Goal: Task Accomplishment & Management: Manage account settings

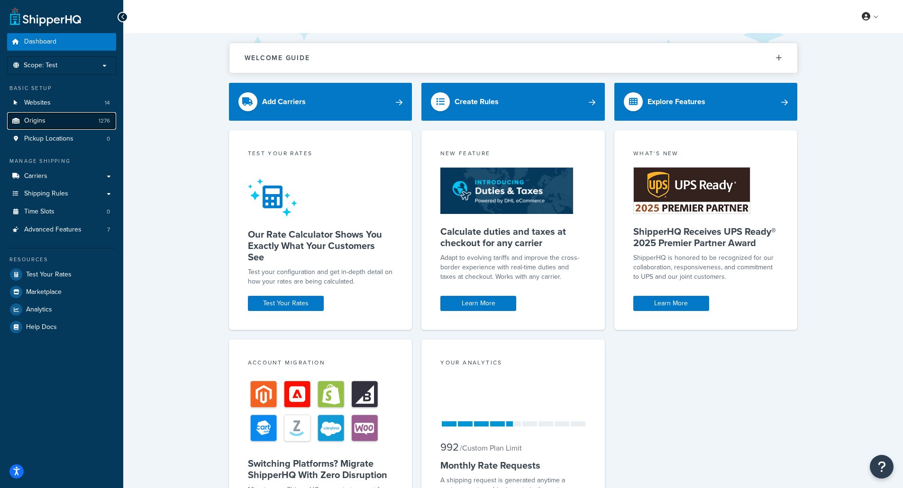
click at [61, 123] on link "Origins 1276" at bounding box center [61, 121] width 109 height 18
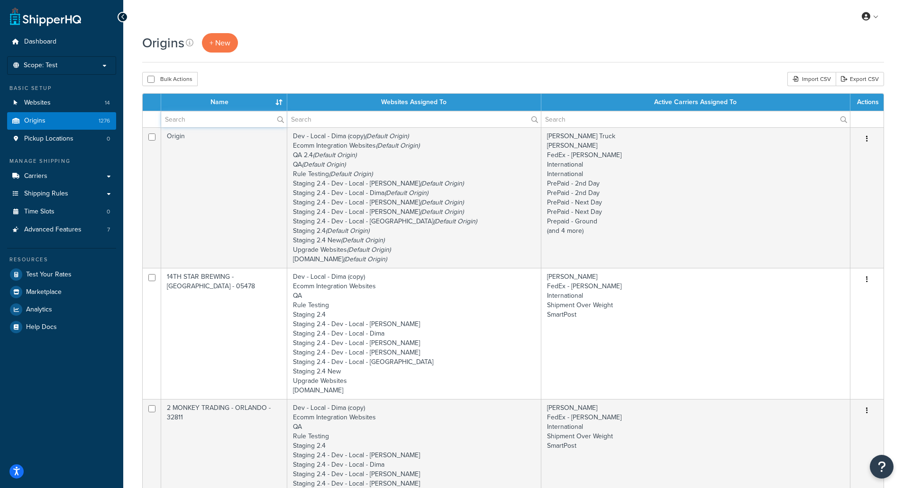
click at [206, 126] on input "text" at bounding box center [224, 119] width 126 height 16
click at [209, 120] on input "text" at bounding box center [224, 119] width 126 height 16
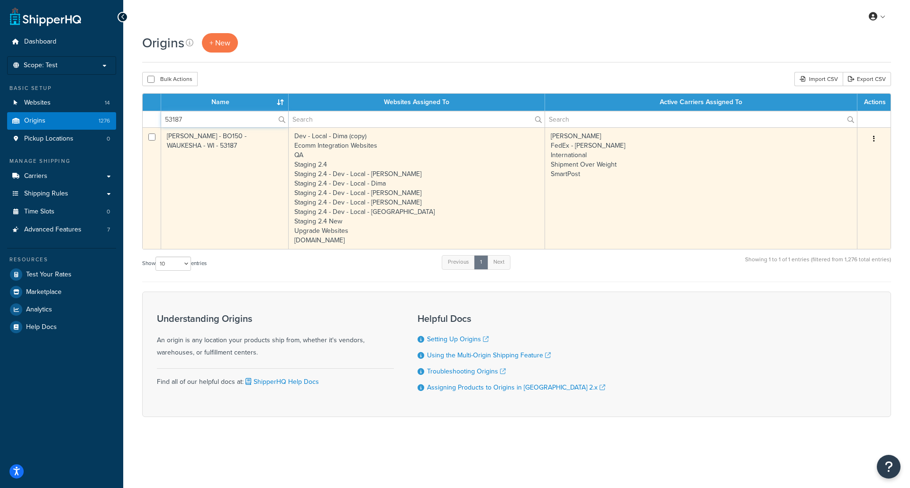
type input "53187"
click at [254, 165] on td "BOELTER - BO150 - WAUKESHA - WI - 53187" at bounding box center [224, 188] width 127 height 122
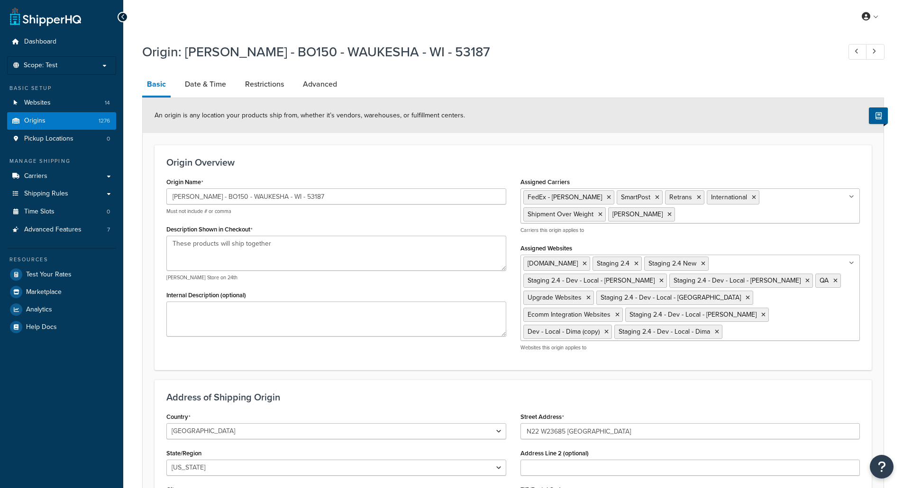
select select "49"
click at [317, 83] on link "Advanced" at bounding box center [320, 84] width 44 height 23
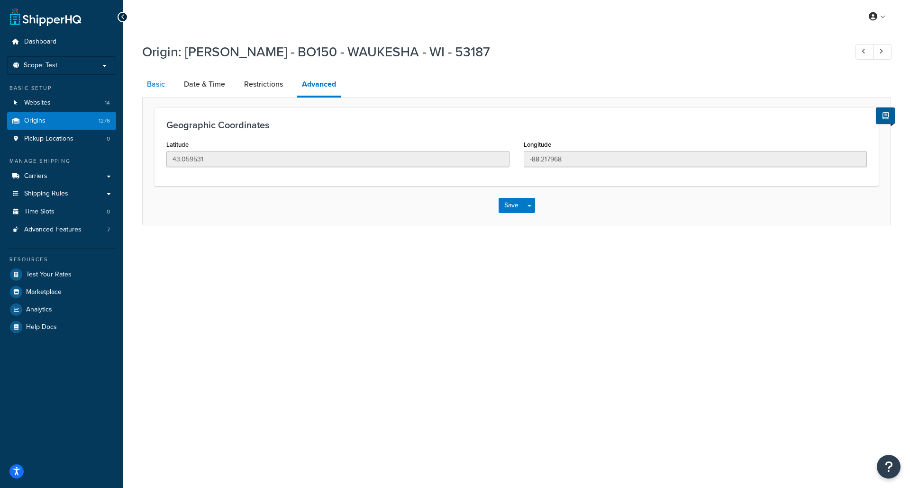
click at [158, 85] on link "Basic" at bounding box center [155, 84] width 27 height 23
select select "49"
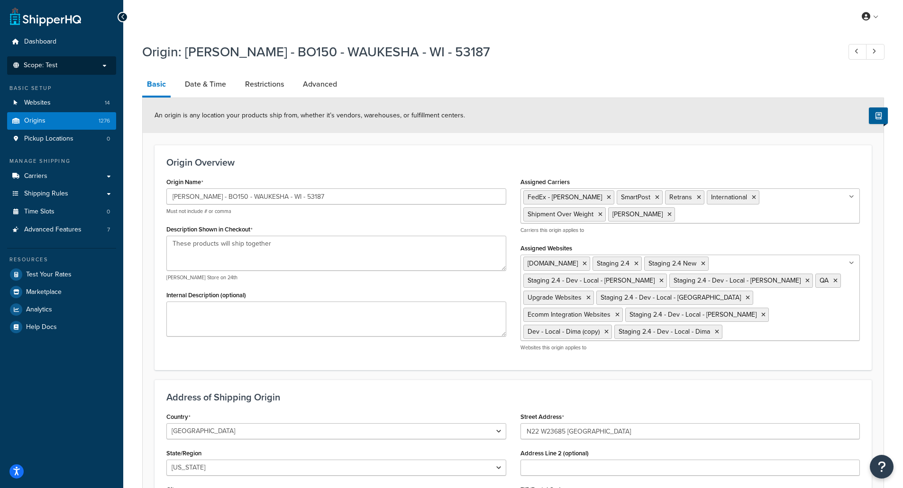
click at [107, 63] on p "Scope: Test" at bounding box center [61, 66] width 100 height 8
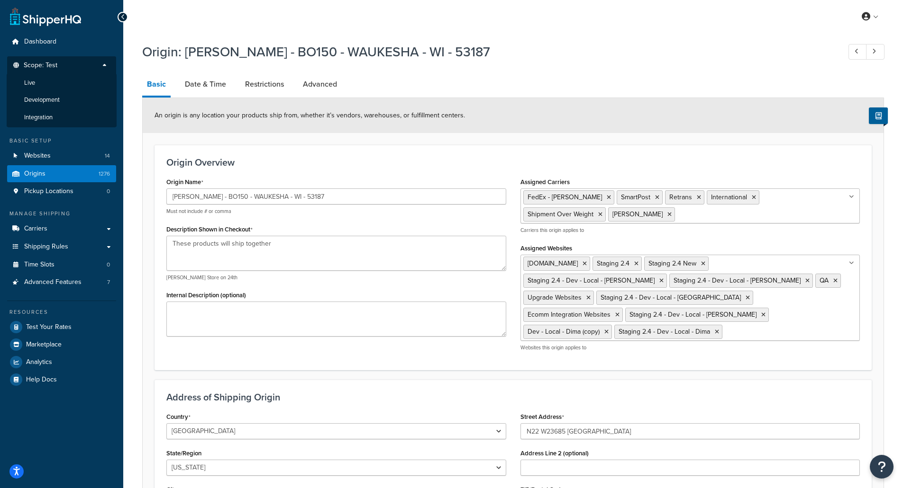
click at [107, 63] on p "Scope: Test" at bounding box center [61, 68] width 100 height 13
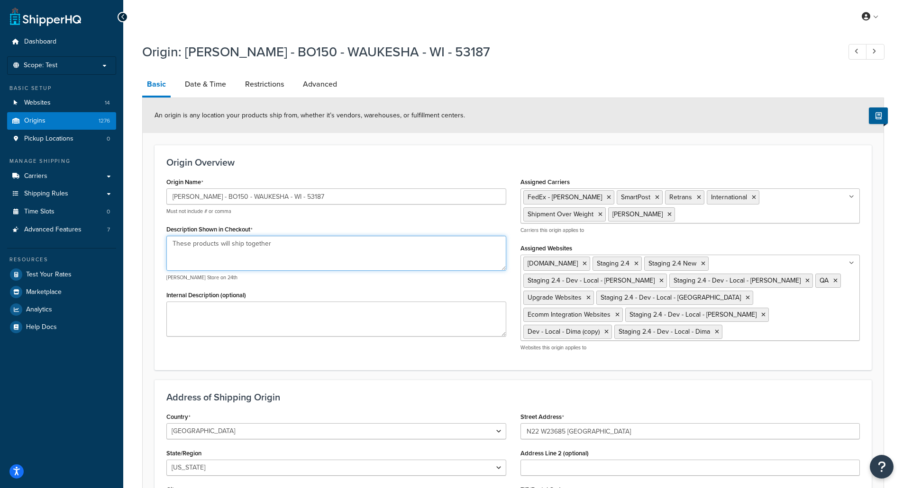
click at [287, 246] on textarea "These products will ship together" at bounding box center [336, 253] width 340 height 35
drag, startPoint x: 286, startPoint y: 245, endPoint x: 242, endPoint y: 245, distance: 44.5
click at [242, 245] on textarea "These products will ship together" at bounding box center [336, 253] width 340 height 35
click at [333, 251] on textarea "These products are shipping from our warehouse" at bounding box center [336, 253] width 340 height 35
drag, startPoint x: 336, startPoint y: 245, endPoint x: 164, endPoint y: 257, distance: 172.4
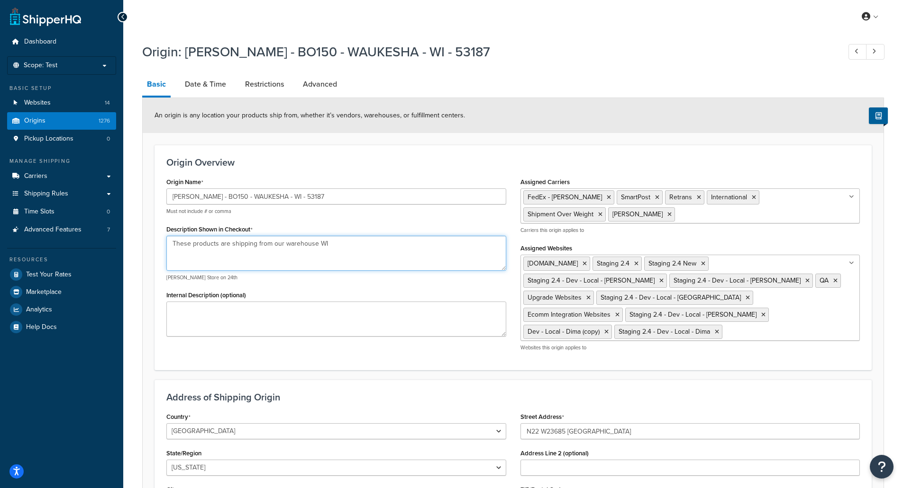
click at [164, 257] on div "Origin Name BOELTER - BO150 - WAUKESHA - WI - 53187 Must not include # or comma…" at bounding box center [336, 259] width 354 height 169
click at [393, 244] on textarea "These products are shipping from our warehouse WI" at bounding box center [336, 253] width 340 height 35
click at [345, 242] on textarea "These products are shipping from our warehouse WI" at bounding box center [336, 253] width 340 height 35
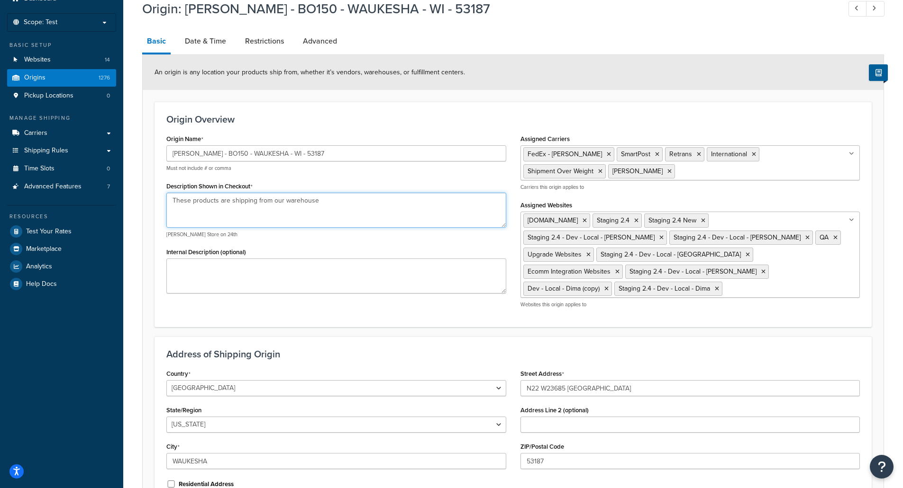
scroll to position [149, 0]
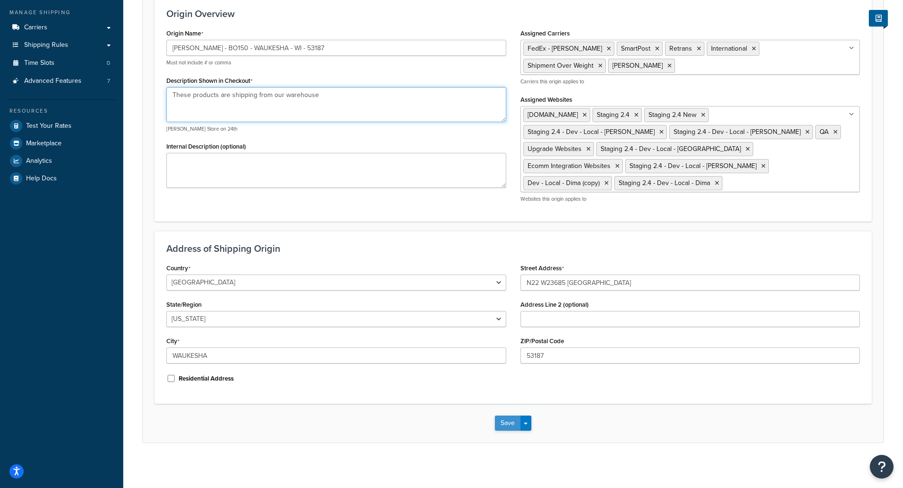
type textarea "These products are shipping from our warehouse"
click at [506, 424] on button "Save" at bounding box center [508, 423] width 26 height 15
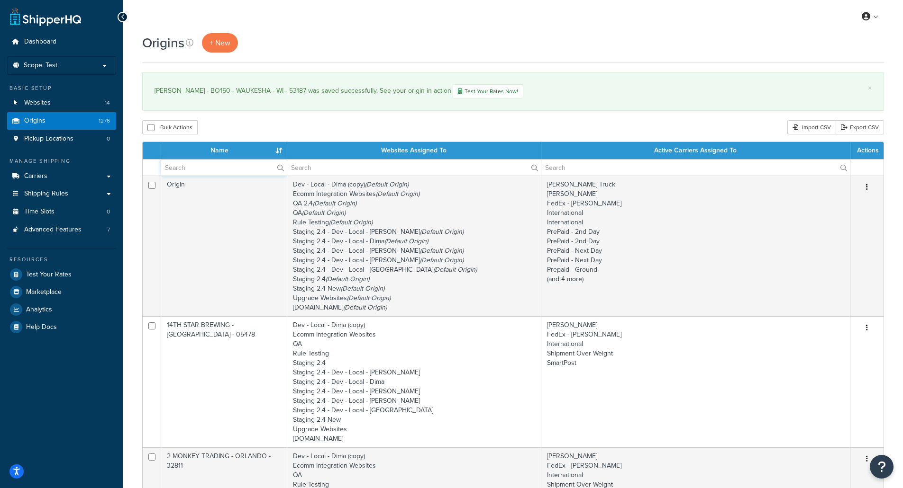
click at [205, 169] on input "text" at bounding box center [224, 168] width 126 height 16
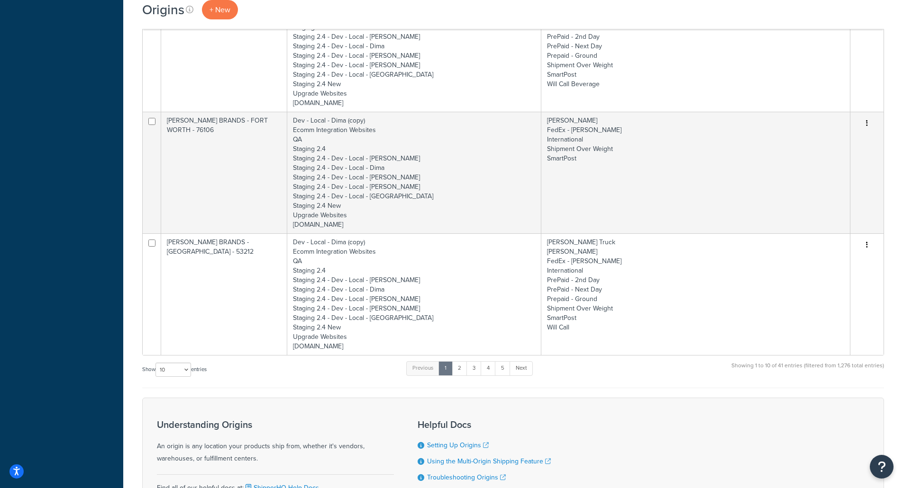
scroll to position [1130, 0]
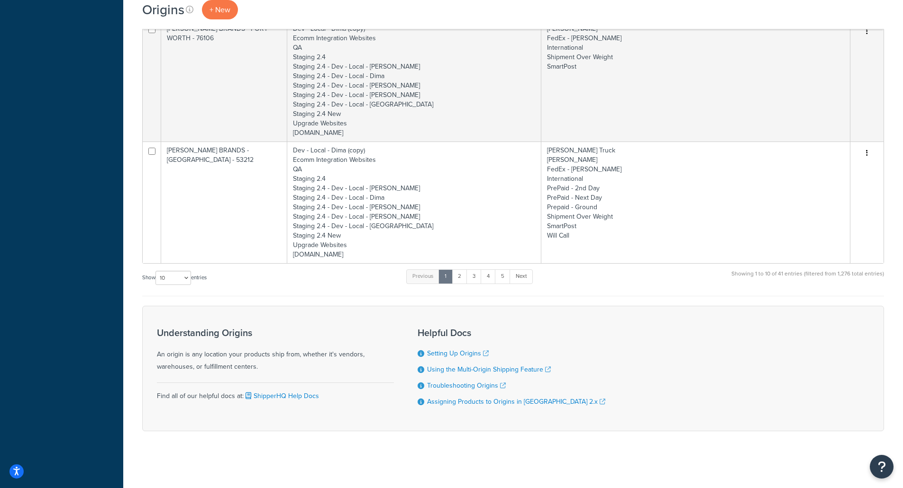
type input "boelter"
click at [189, 279] on select "10 15 25 50 100 1000" at bounding box center [173, 278] width 36 height 14
select select "50"
click at [156, 271] on select "10 15 25 50 100 1000" at bounding box center [173, 278] width 36 height 14
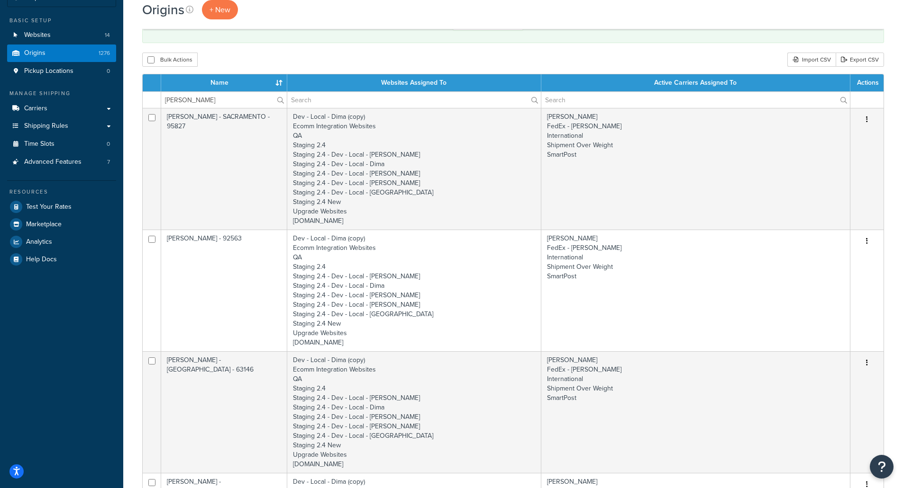
scroll to position [53, 0]
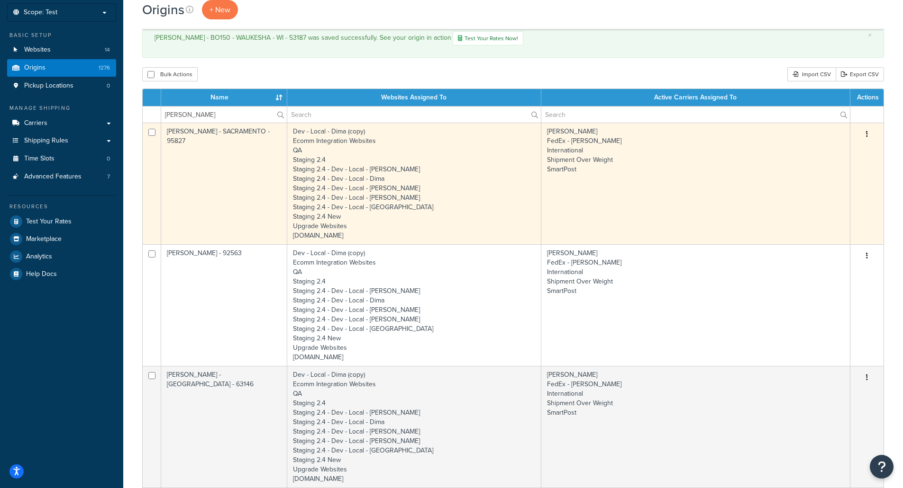
click at [342, 162] on td "Dev - Local - Dima (copy) Ecomm Integration Websites QA Staging 2.4 Staging 2.4…" at bounding box center [414, 184] width 254 height 122
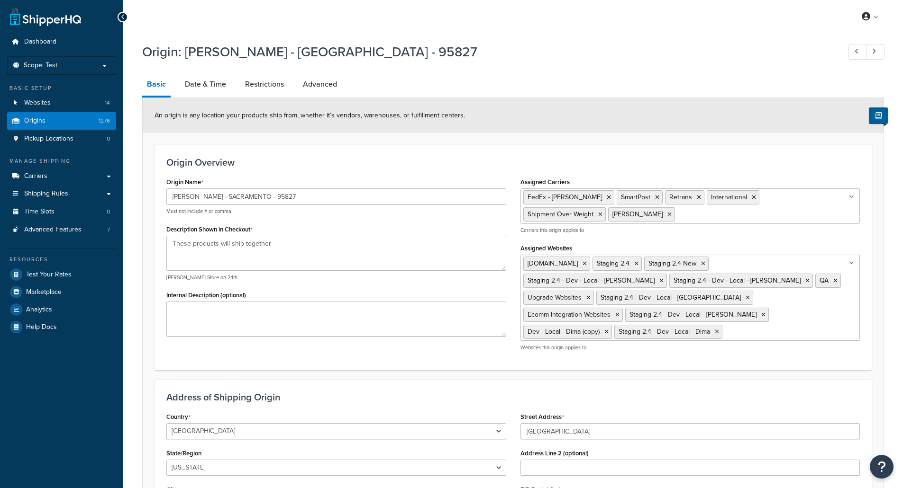
select select "5"
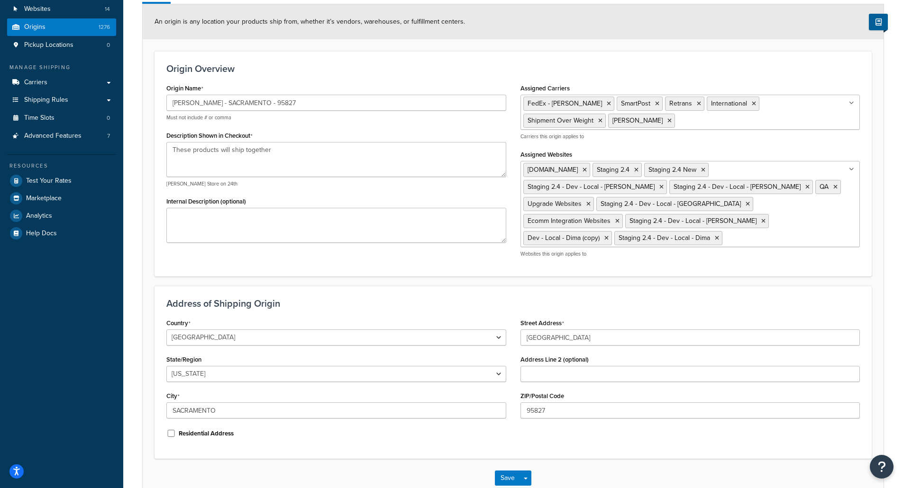
scroll to position [95, 0]
click at [283, 152] on textarea "These products will ship together" at bounding box center [336, 158] width 340 height 35
click at [291, 152] on textarea "These products will ship together" at bounding box center [336, 158] width 340 height 35
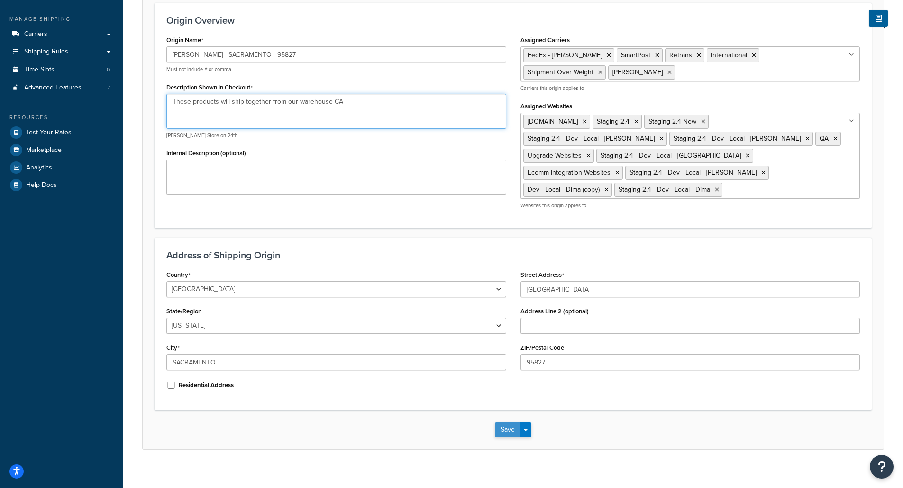
type textarea "These products will ship together from our warehouse CA"
click at [511, 431] on button "Save" at bounding box center [508, 430] width 26 height 15
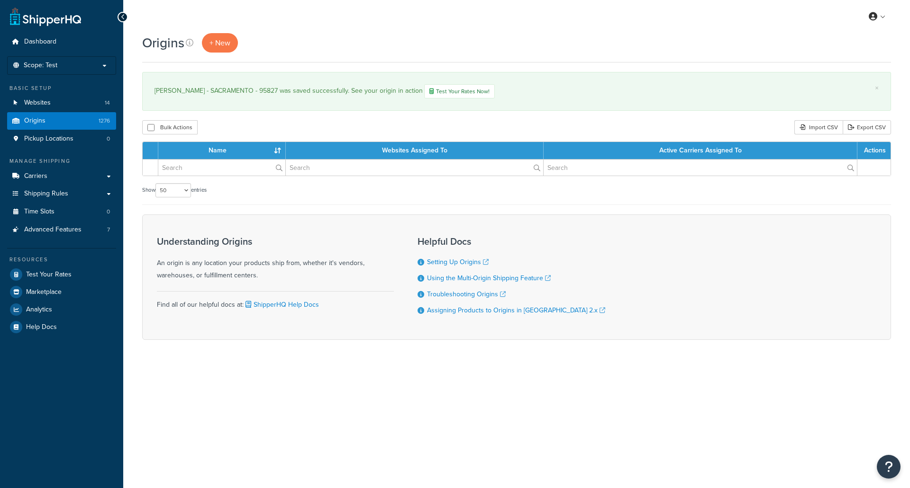
select select "50"
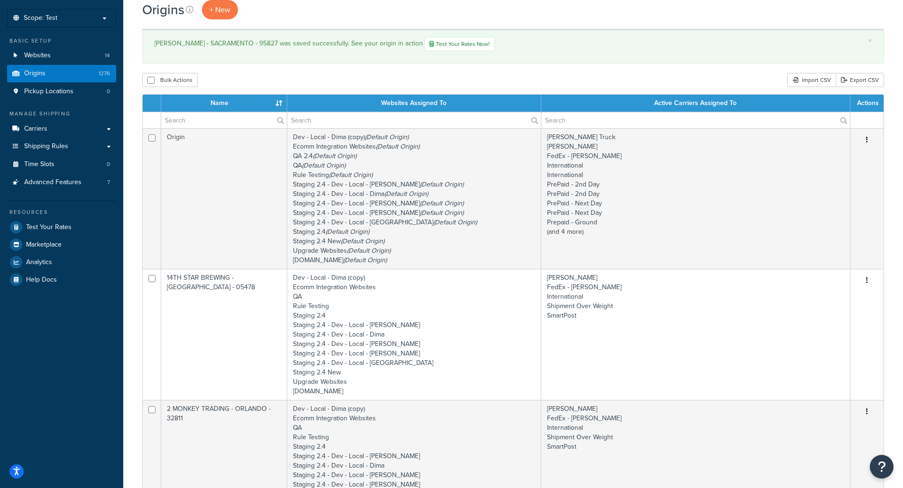
scroll to position [95, 0]
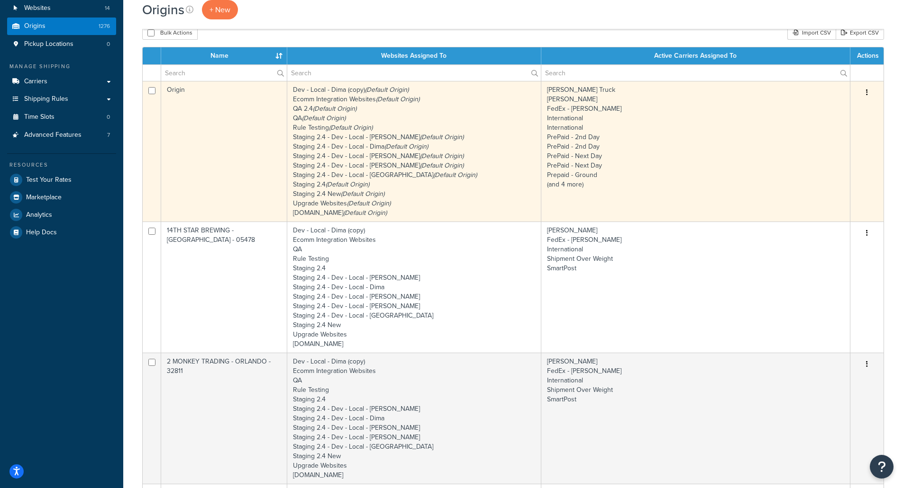
click at [337, 114] on icon "(Default Origin)" at bounding box center [324, 118] width 44 height 10
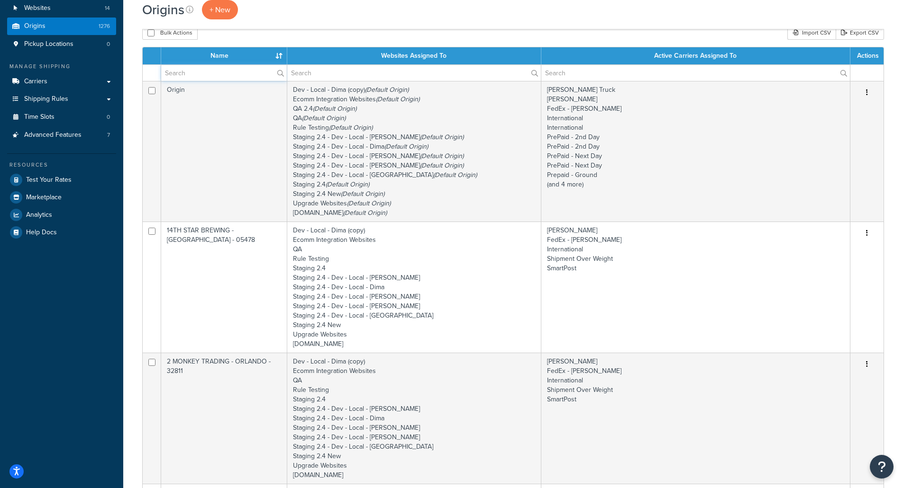
click at [207, 69] on input "text" at bounding box center [224, 73] width 126 height 16
type input "[PERSON_NAME]"
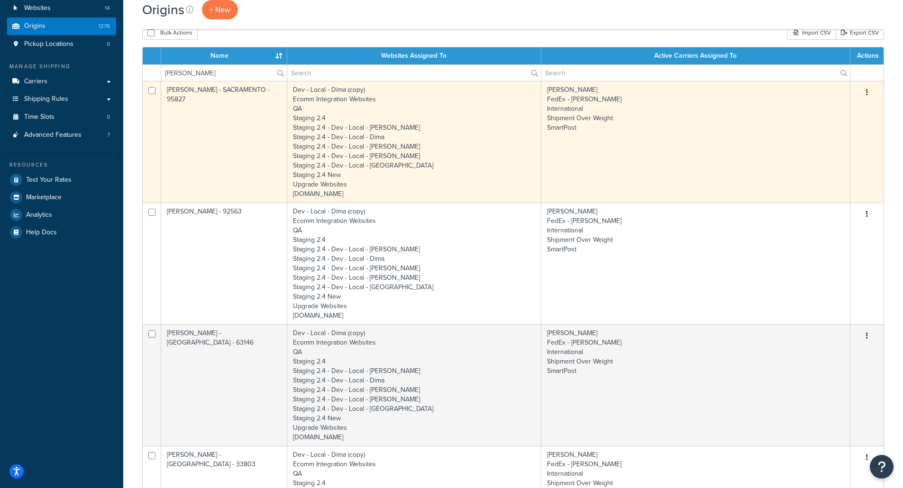
click at [201, 142] on td "[PERSON_NAME] - SACRAMENTO - 95827" at bounding box center [224, 142] width 126 height 122
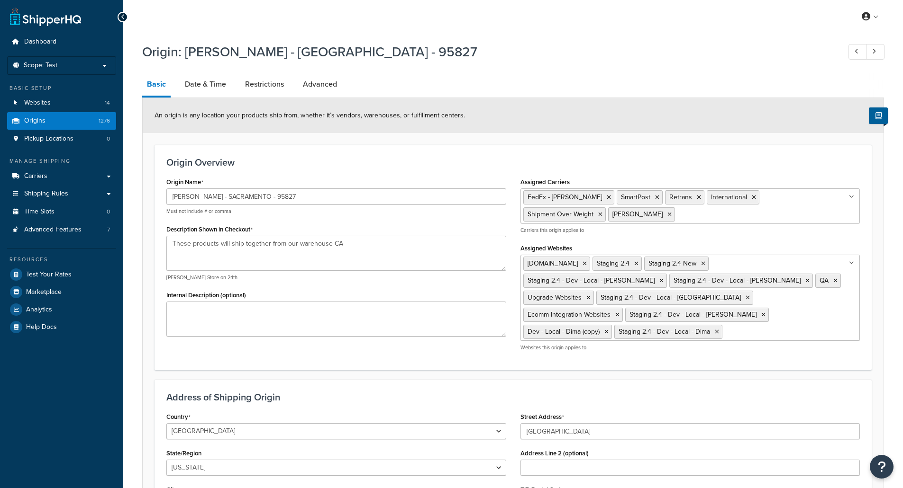
select select "5"
click at [334, 244] on textarea "These products will ship together from our warehouse CA" at bounding box center [336, 253] width 340 height 35
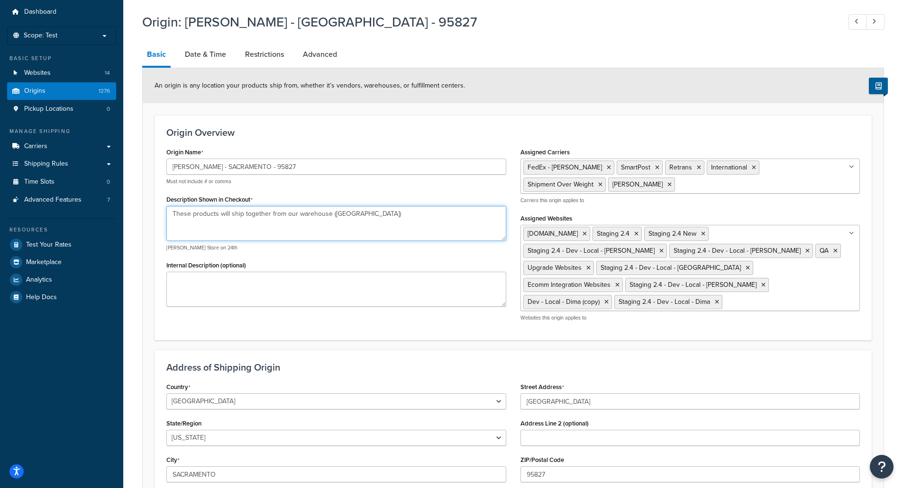
scroll to position [149, 0]
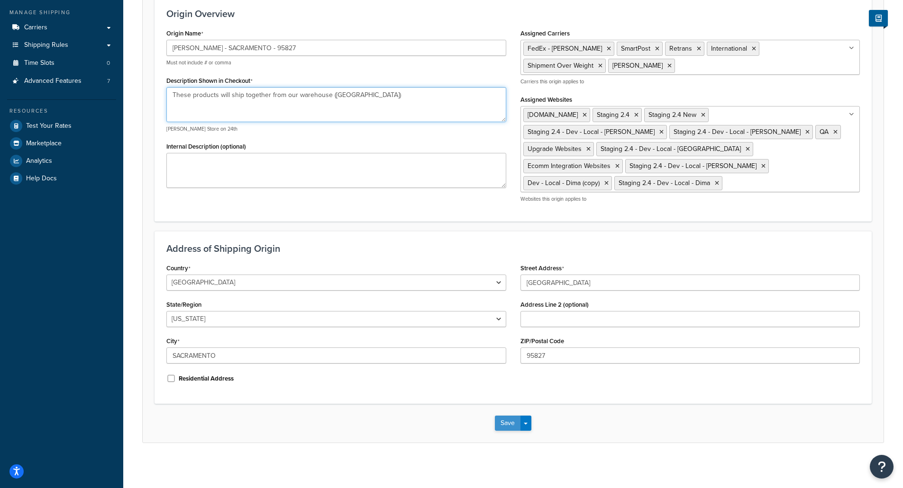
type textarea "These products will ship together from our warehouse (CA)"
click at [501, 421] on button "Save" at bounding box center [508, 423] width 26 height 15
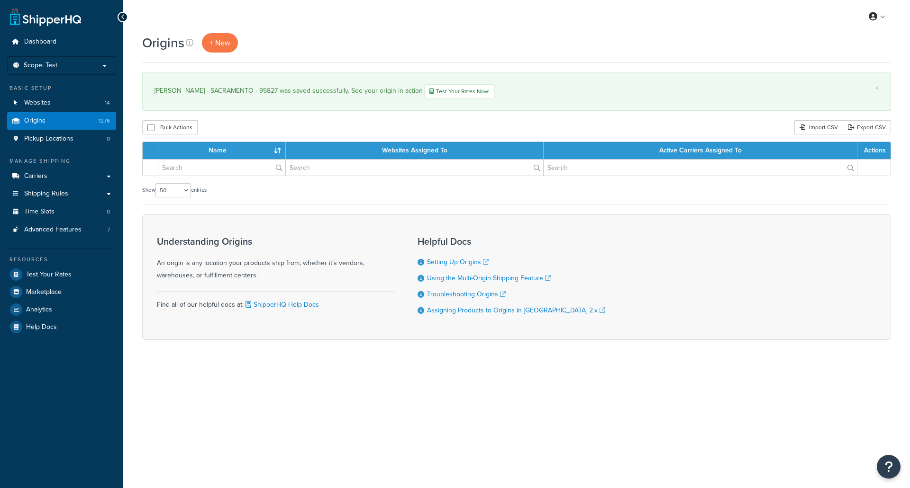
select select "50"
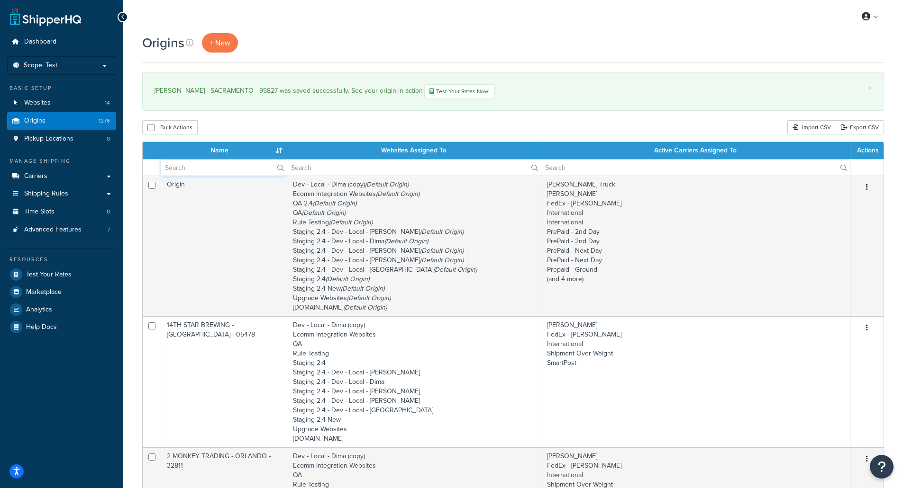
click at [222, 170] on input "text" at bounding box center [224, 168] width 126 height 16
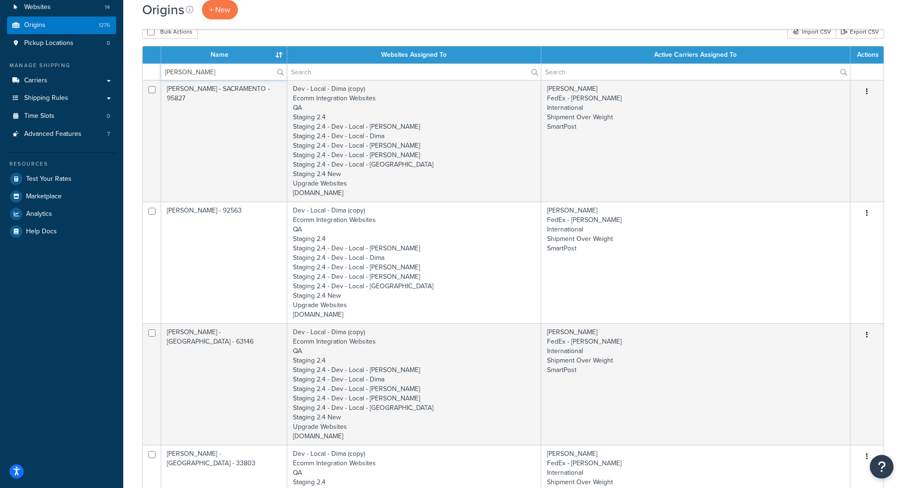
scroll to position [142, 0]
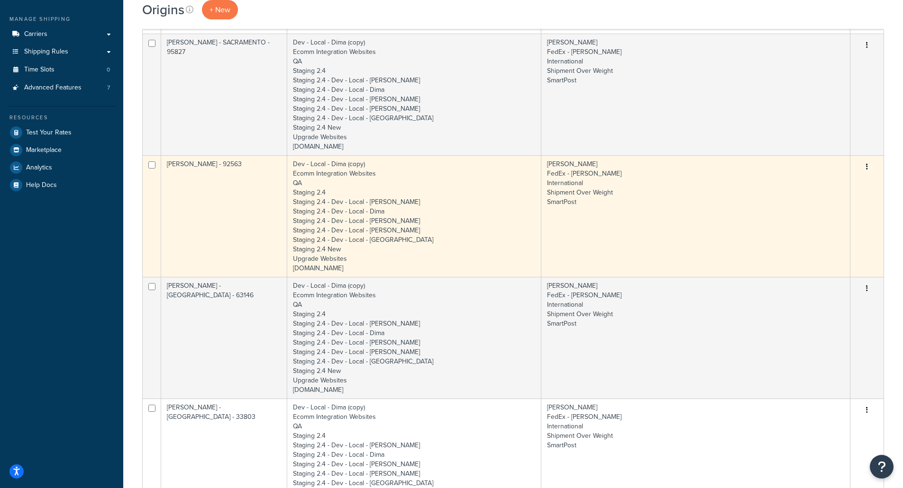
drag, startPoint x: 240, startPoint y: 184, endPoint x: 229, endPoint y: 162, distance: 25.0
drag, startPoint x: 229, startPoint y: 162, endPoint x: 218, endPoint y: 191, distance: 31.3
click at [218, 191] on td "BOELTER - MURRIETA - 92563" at bounding box center [224, 216] width 126 height 122
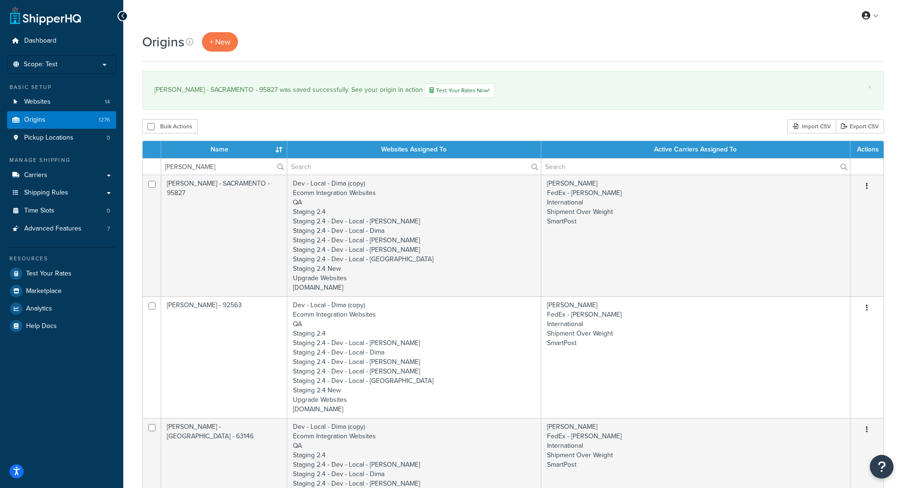
scroll to position [0, 0]
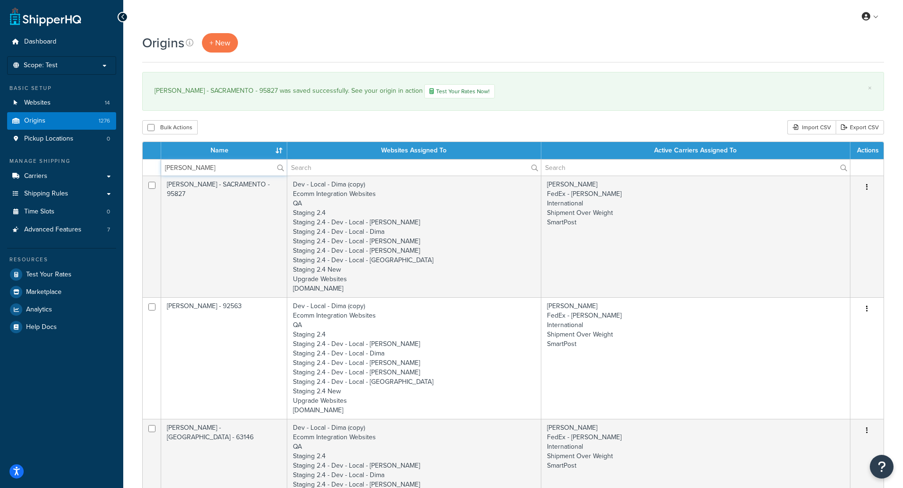
click at [207, 170] on input "boelter" at bounding box center [224, 168] width 126 height 16
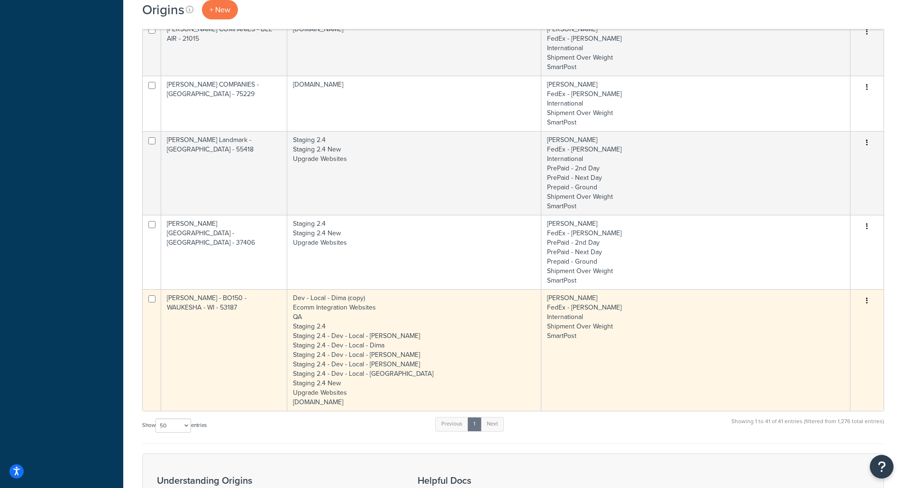
scroll to position [4359, 0]
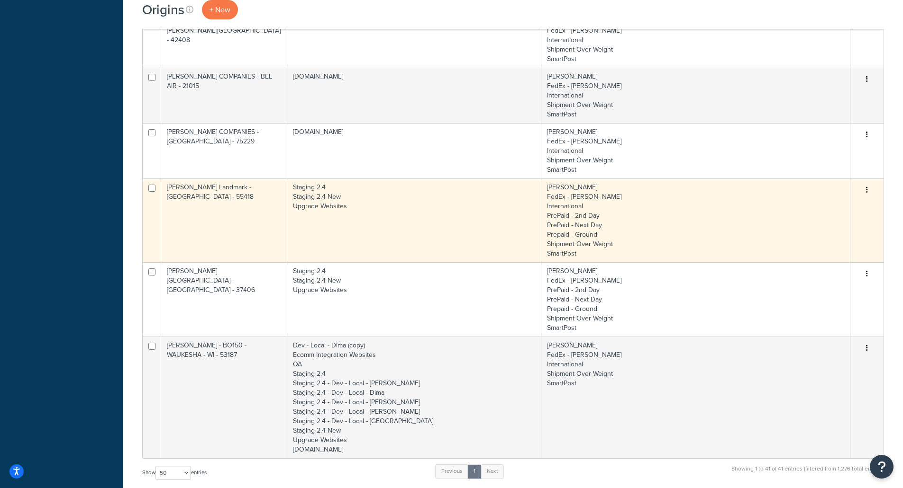
type input "boelter"
click at [240, 211] on td "Boelter Landmark - Minneapolis - 55418" at bounding box center [224, 221] width 126 height 84
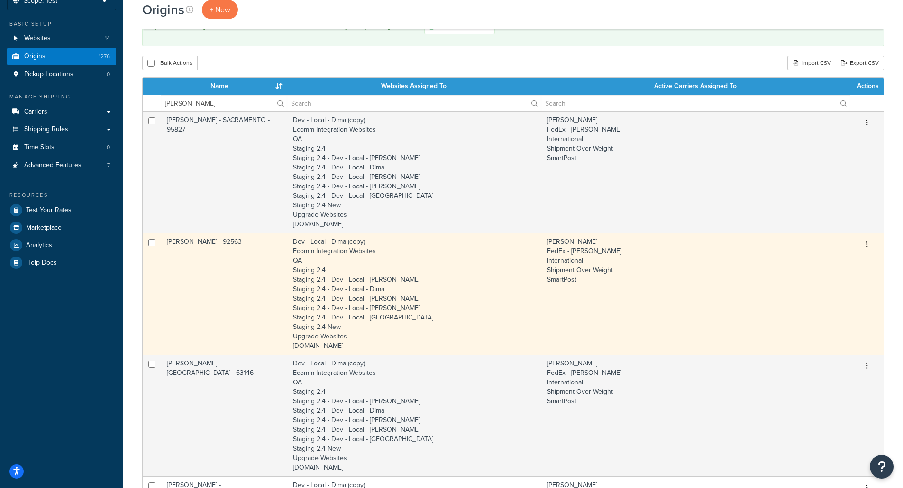
scroll to position [47, 0]
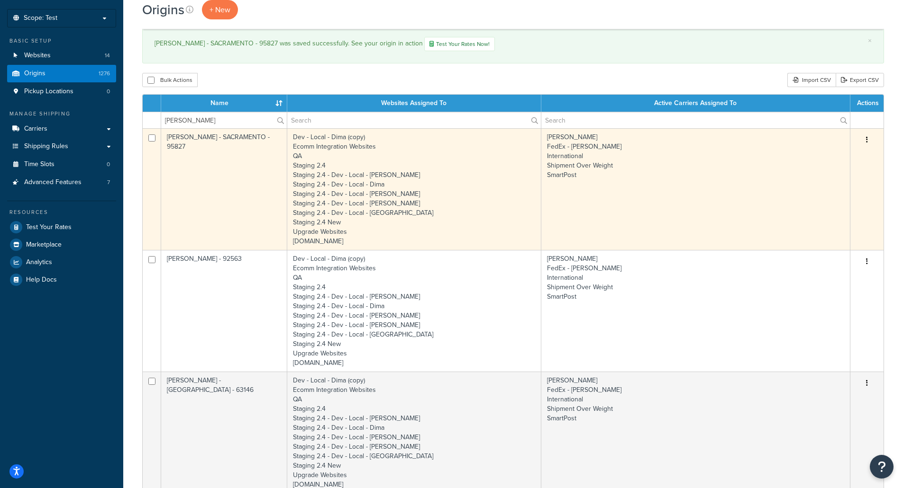
click at [248, 138] on td "BOELTER - SACRAMENTO - 95827" at bounding box center [224, 189] width 126 height 122
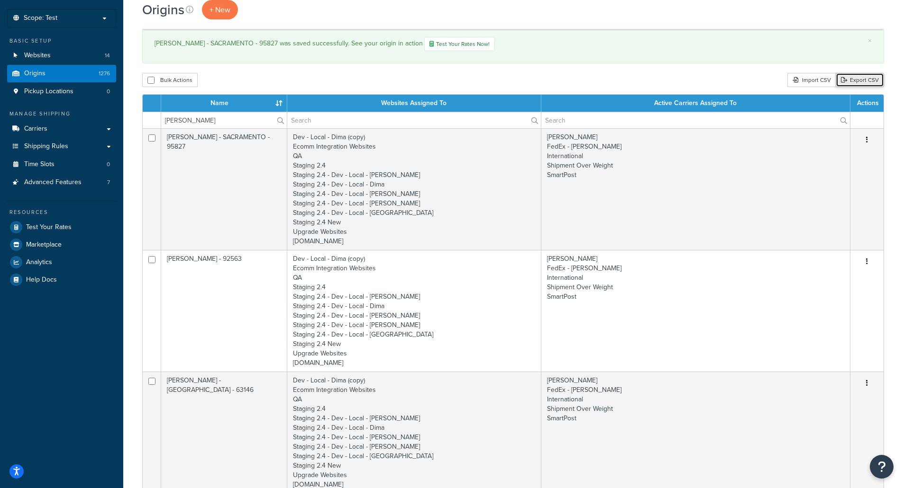
click at [868, 81] on link "Export CSV" at bounding box center [859, 80] width 48 height 14
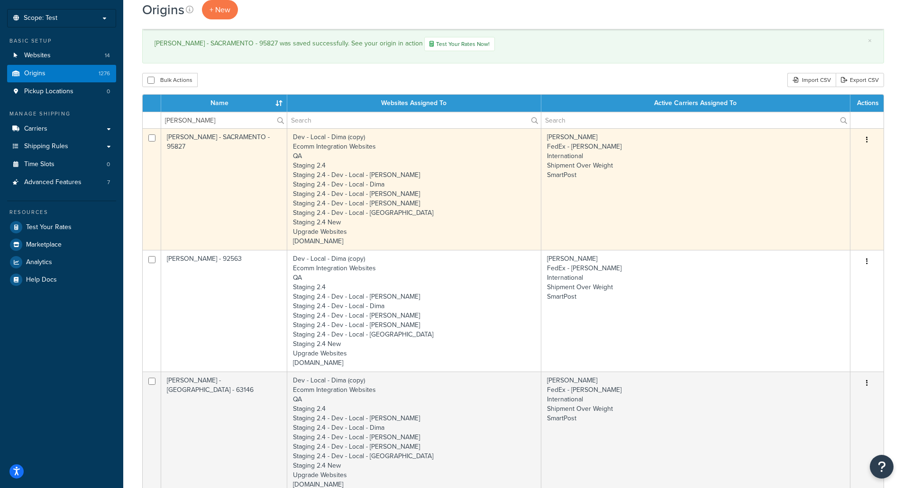
click at [264, 159] on td "BOELTER - SACRAMENTO - 95827" at bounding box center [224, 189] width 126 height 122
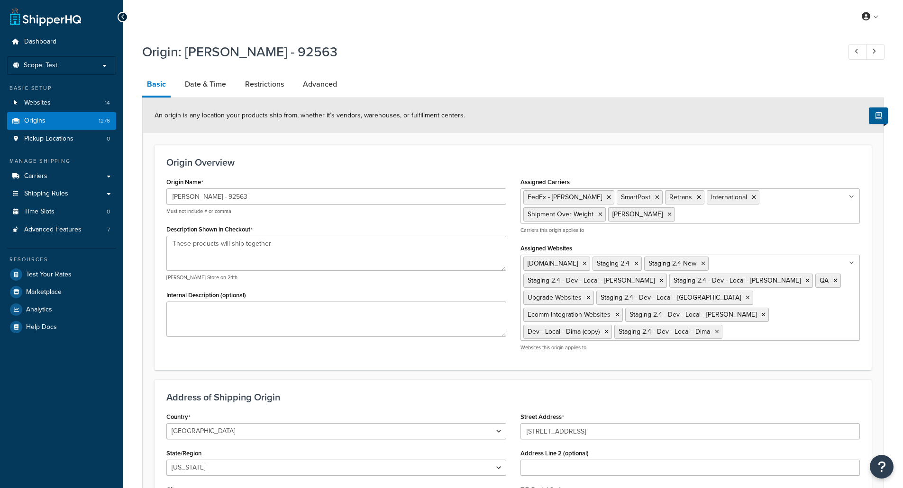
select select "5"
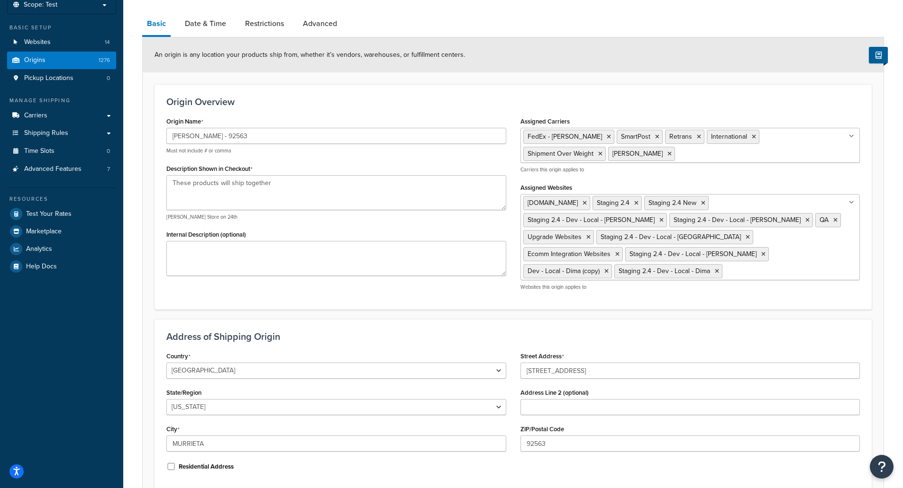
scroll to position [7, 0]
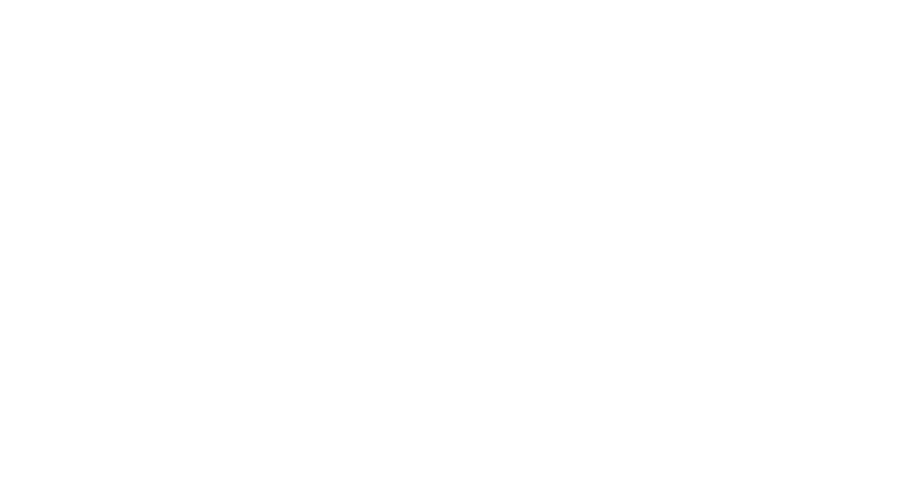
select select "23"
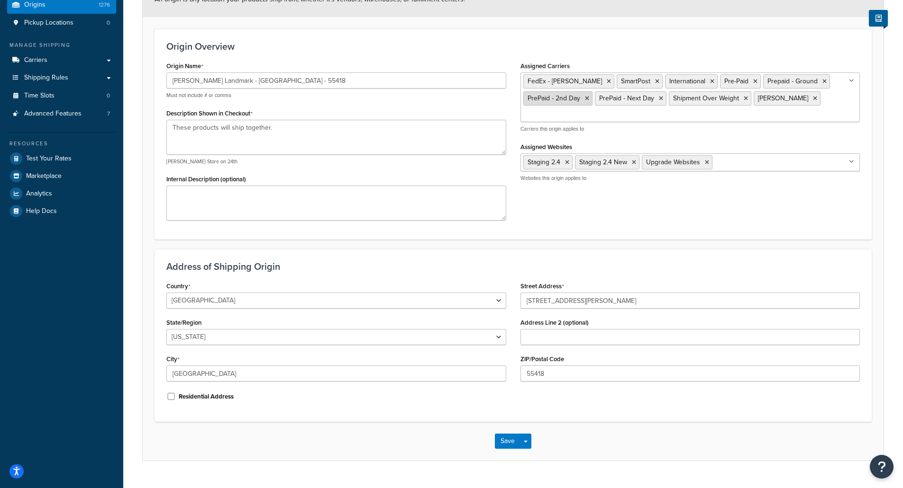
scroll to position [136, 0]
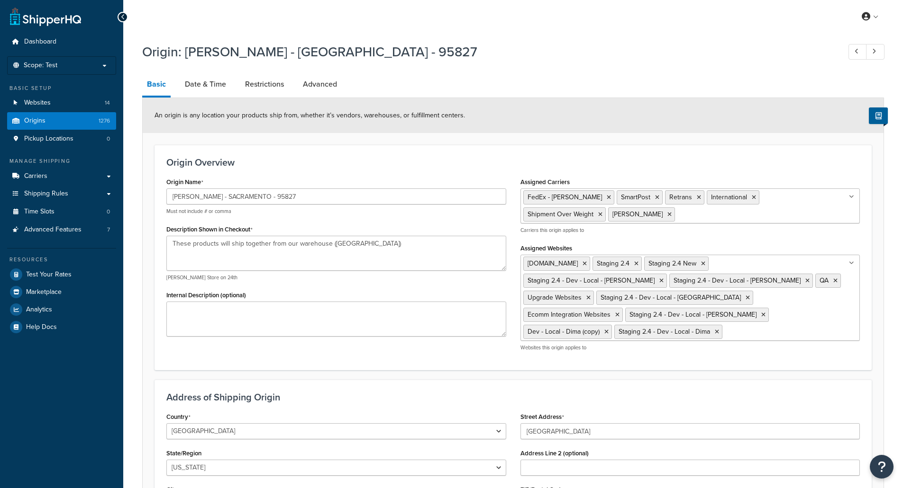
select select "5"
click at [342, 242] on textarea "These products will ship together from our warehouse (CA)" at bounding box center [336, 253] width 340 height 35
type textarea "These products will ship together from our warehouse (CA)"
select select "5"
drag, startPoint x: 358, startPoint y: 248, endPoint x: 271, endPoint y: 248, distance: 87.6
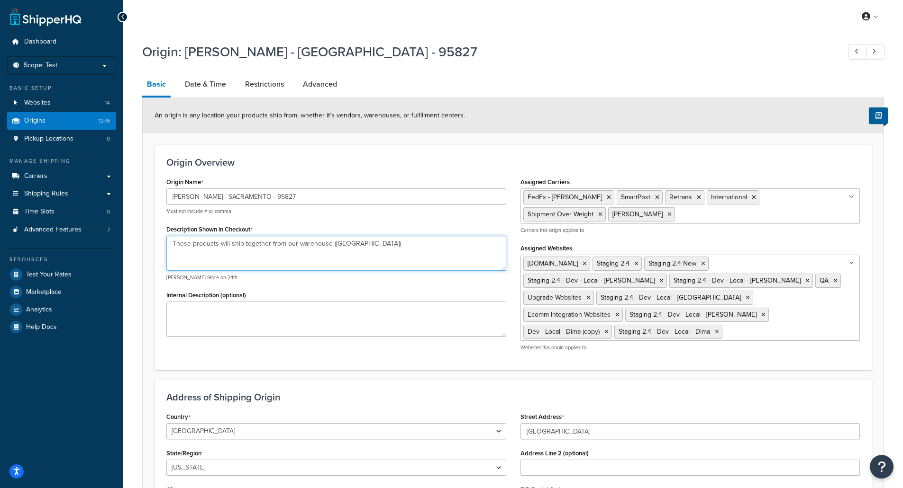
click at [271, 248] on textarea "These products will ship together from our warehouse ([GEOGRAPHIC_DATA])" at bounding box center [336, 253] width 340 height 35
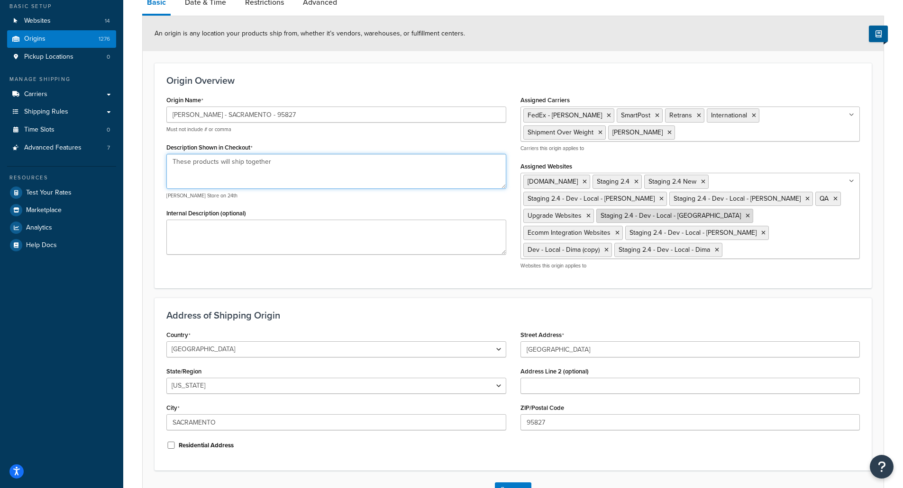
scroll to position [149, 0]
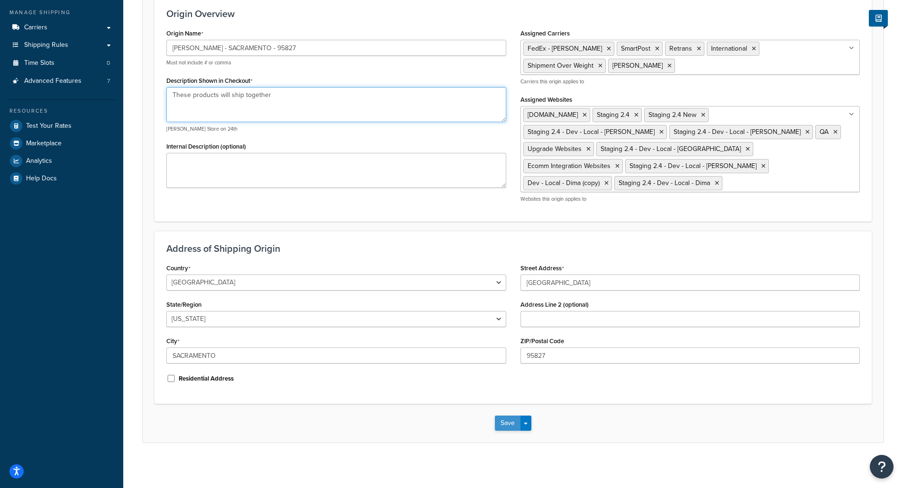
type textarea "These products will ship together"
click at [503, 417] on button "Save" at bounding box center [508, 423] width 26 height 15
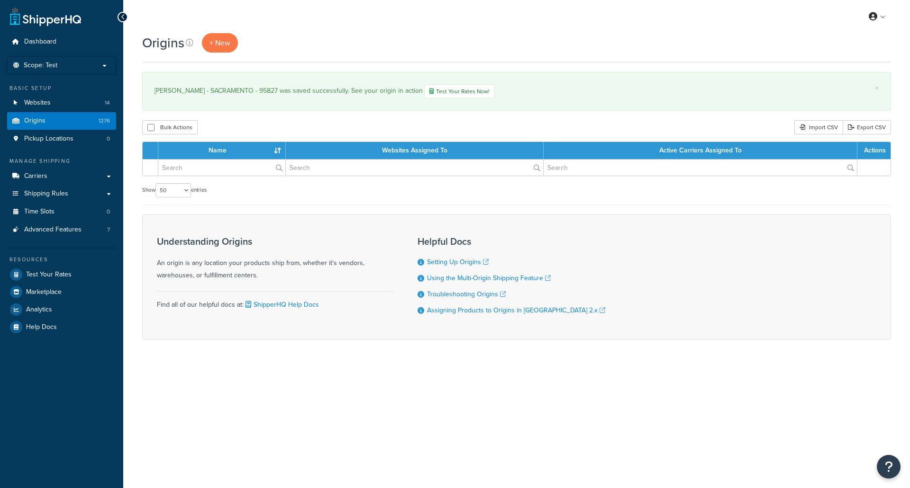
select select "50"
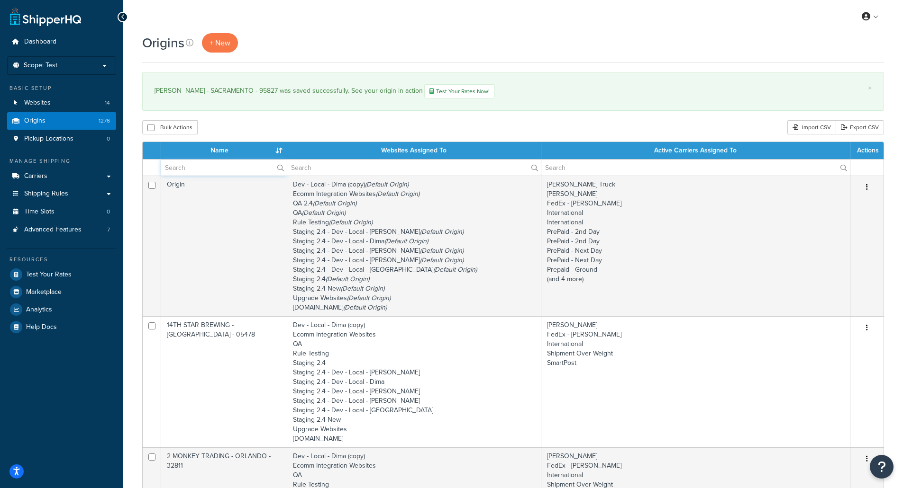
click at [200, 169] on input "text" at bounding box center [224, 168] width 126 height 16
type input "53187"
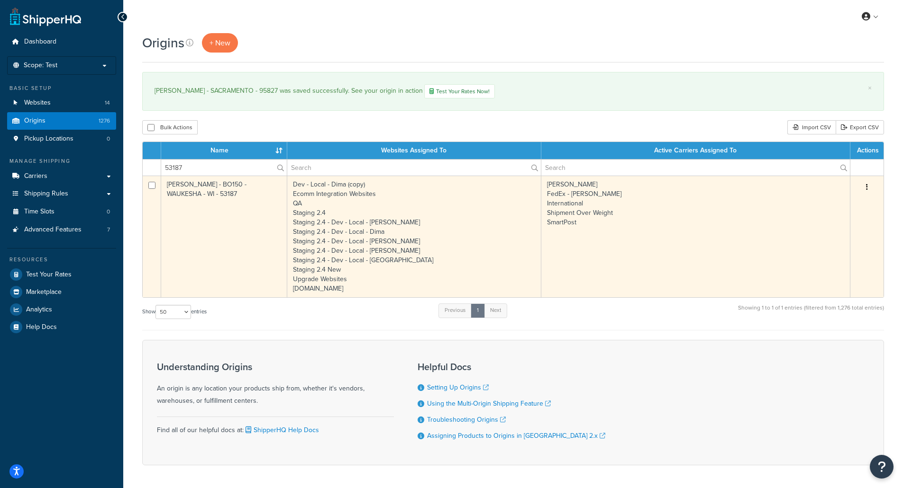
click at [250, 195] on td "BOELTER - BO150 - WAUKESHA - WI - 53187" at bounding box center [224, 237] width 126 height 122
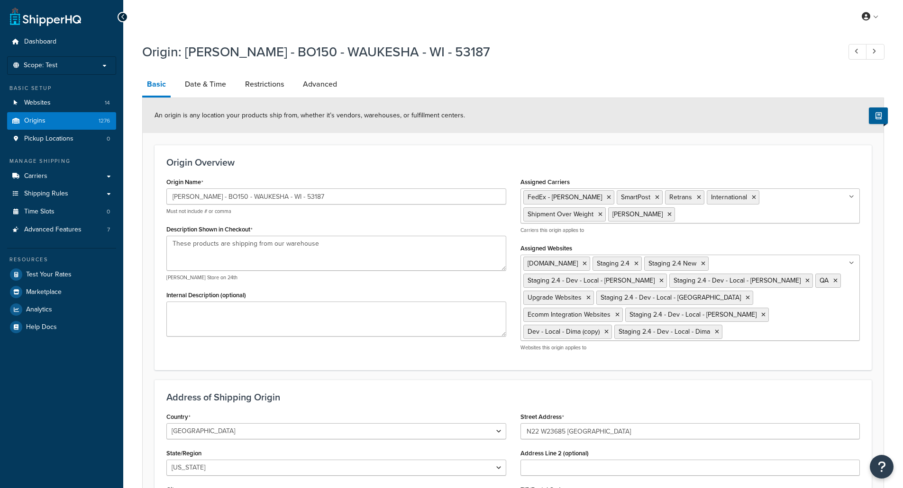
select select "49"
click at [256, 242] on textarea "These products are shipping from our warehouse" at bounding box center [336, 253] width 340 height 35
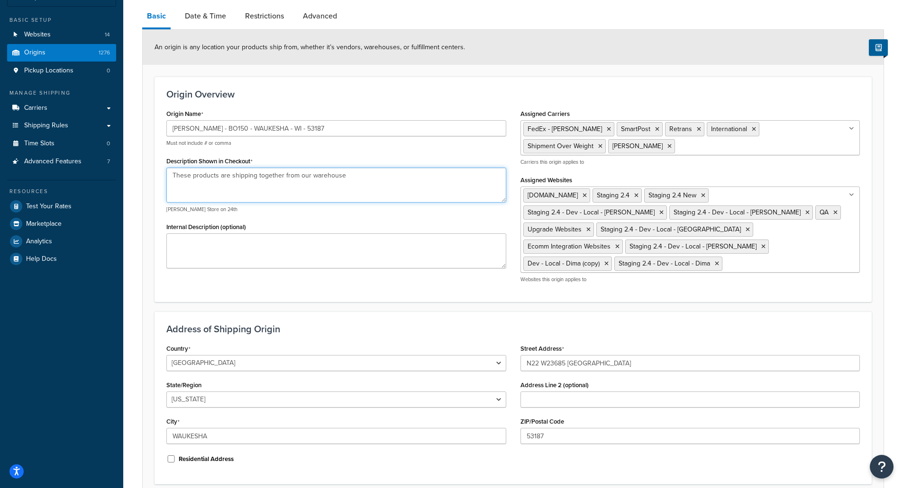
scroll to position [149, 0]
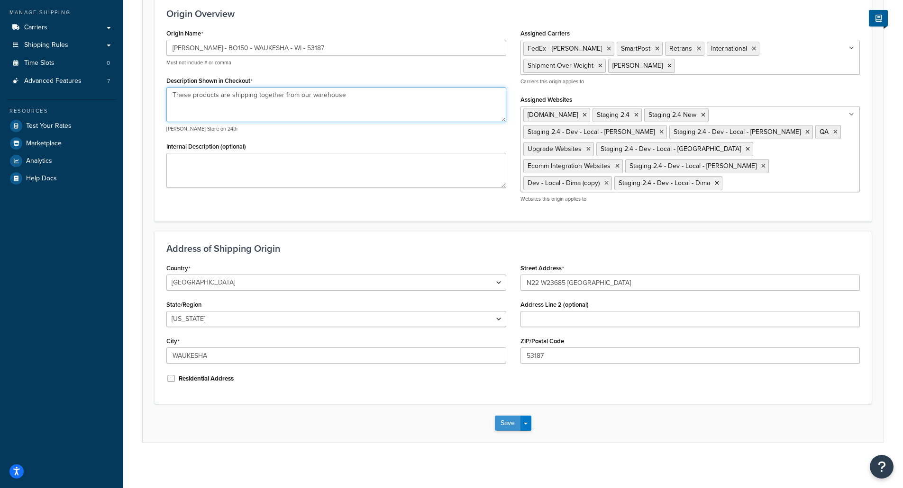
type textarea "These products are shipping together from our warehouse"
click at [510, 425] on button "Save" at bounding box center [508, 423] width 26 height 15
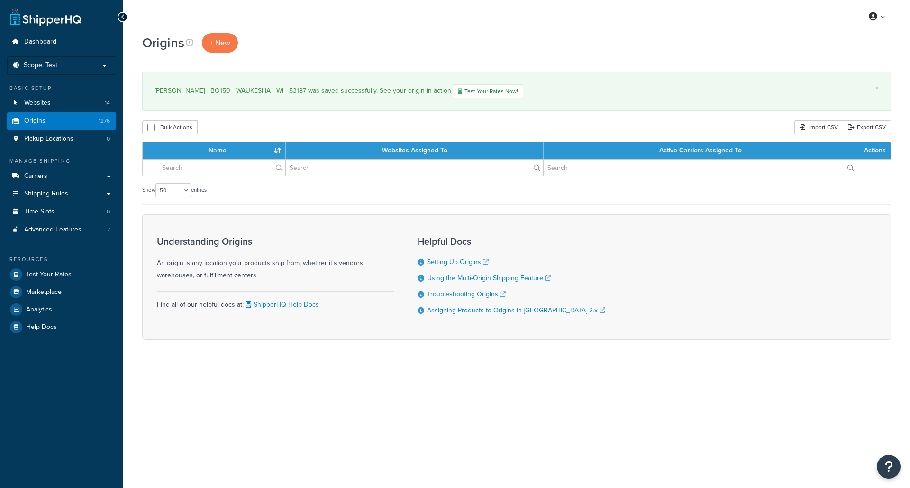
select select "50"
